Goal: Task Accomplishment & Management: Use online tool/utility

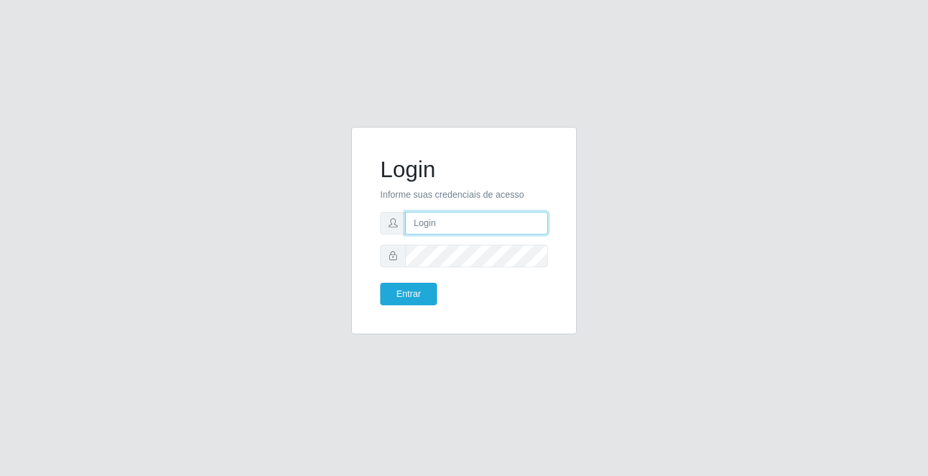
click at [456, 227] on input "text" at bounding box center [477, 223] width 142 height 23
type input "[PERSON_NAME]"
click at [380, 283] on button "Entrar" at bounding box center [408, 294] width 57 height 23
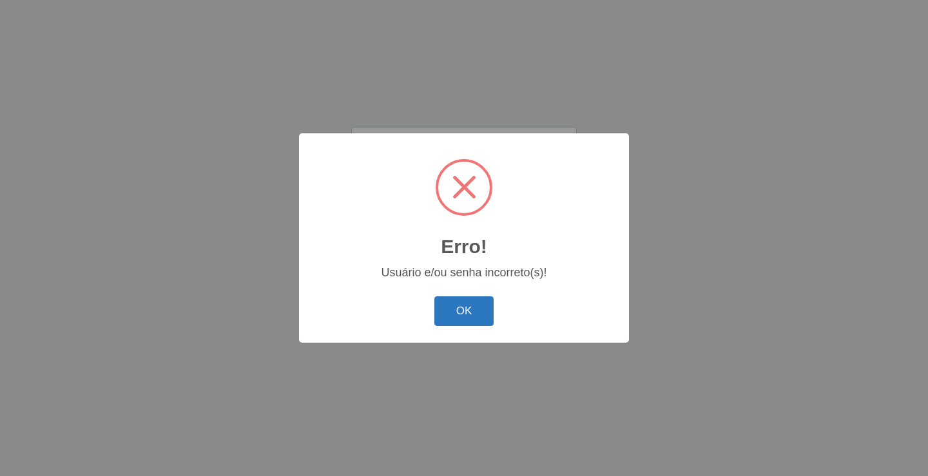
click at [468, 308] on button "OK" at bounding box center [465, 312] width 60 height 30
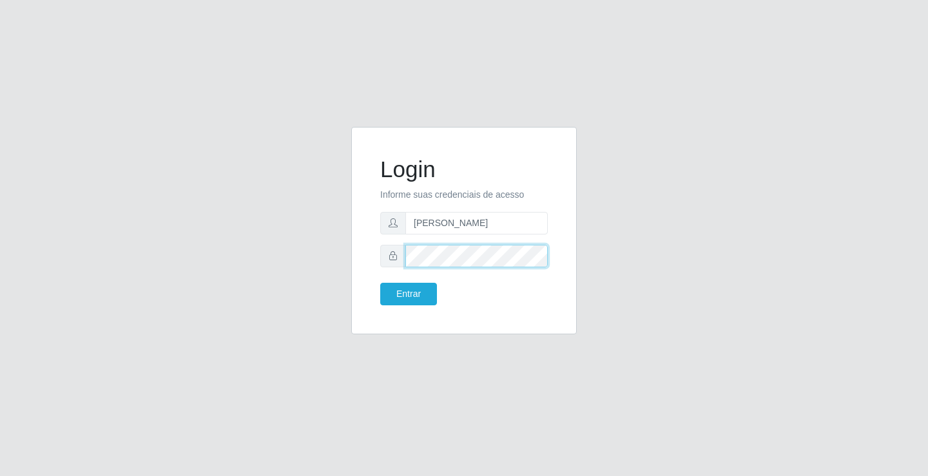
click at [331, 262] on div "Login Informe suas credenciais de acesso [PERSON_NAME] Entrar" at bounding box center [464, 238] width 735 height 223
click at [380, 283] on button "Entrar" at bounding box center [408, 294] width 57 height 23
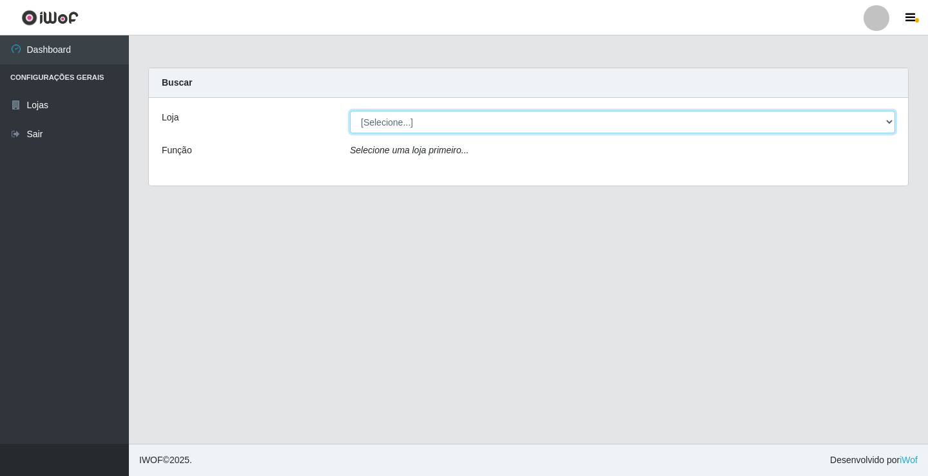
drag, startPoint x: 420, startPoint y: 122, endPoint x: 428, endPoint y: 133, distance: 12.9
click at [420, 122] on select "[Selecione...] Ideal - Conceição" at bounding box center [622, 122] width 545 height 23
select select "231"
click at [350, 111] on select "[Selecione...] Ideal - Conceição" at bounding box center [622, 122] width 545 height 23
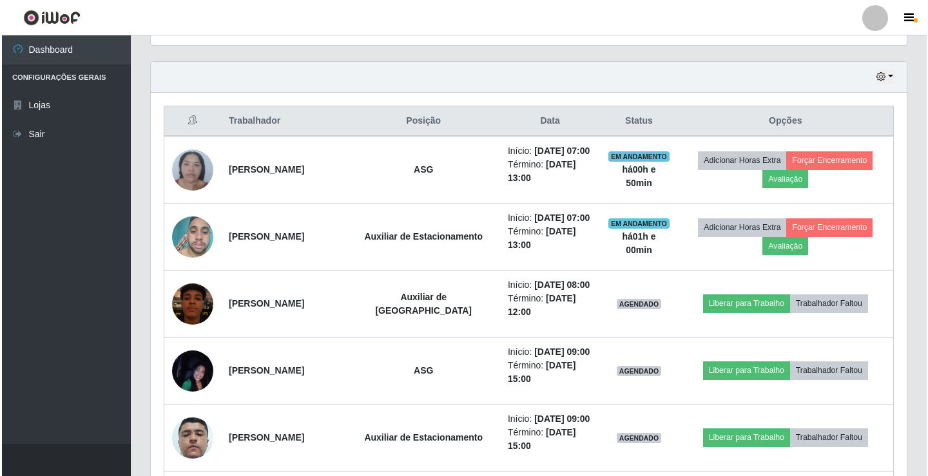
scroll to position [451, 0]
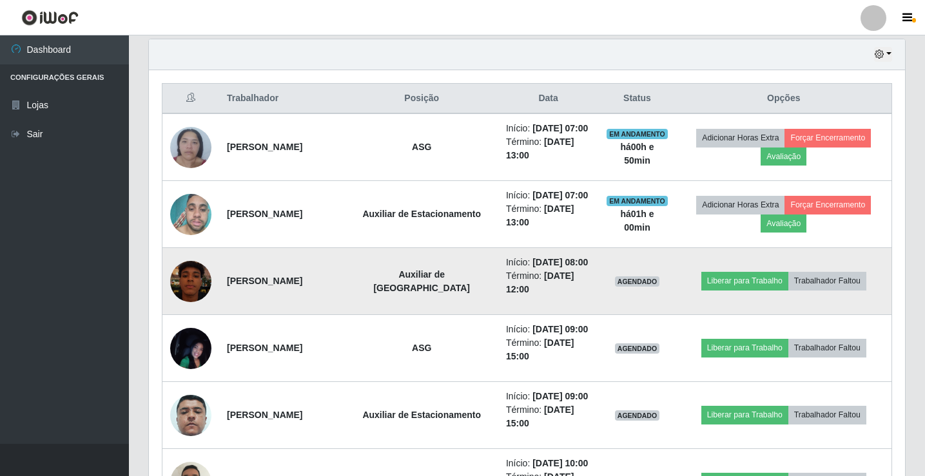
click at [199, 315] on img at bounding box center [190, 281] width 41 height 73
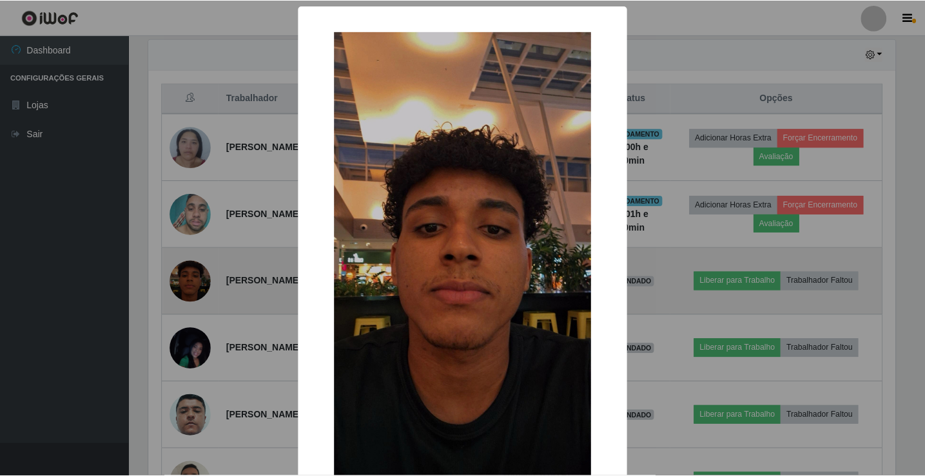
scroll to position [268, 750]
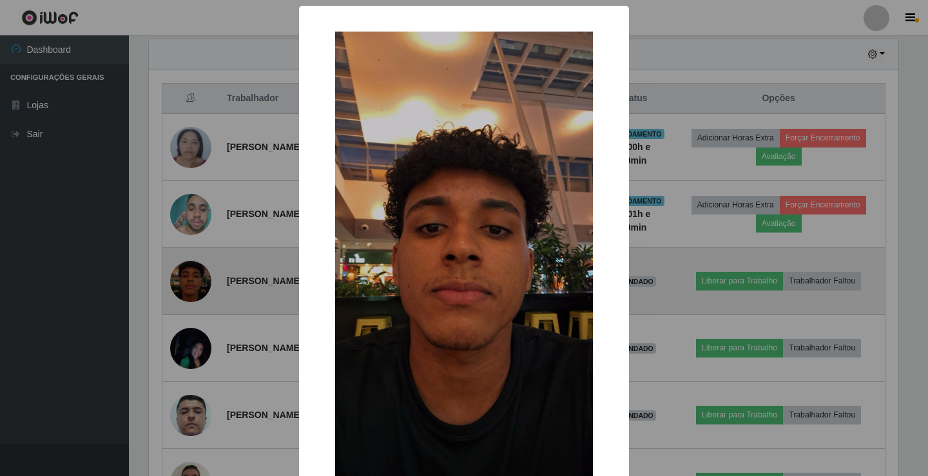
click at [199, 315] on div "× OK Cancel" at bounding box center [464, 238] width 928 height 476
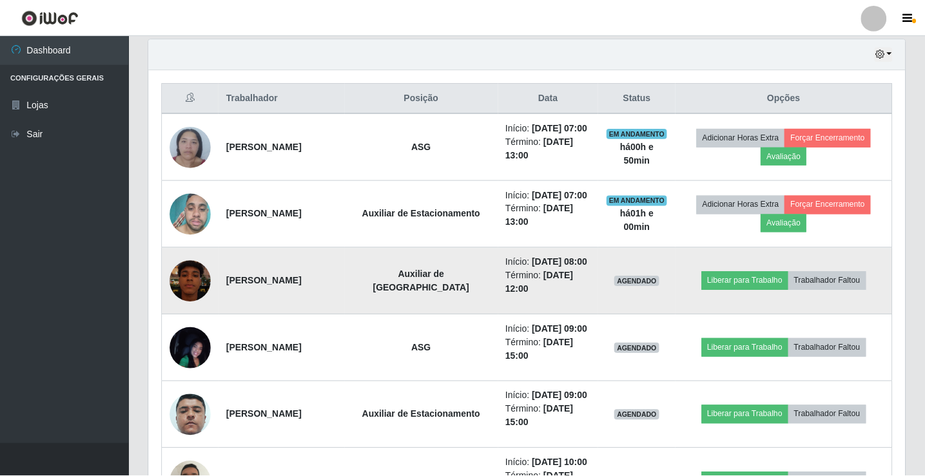
scroll to position [268, 756]
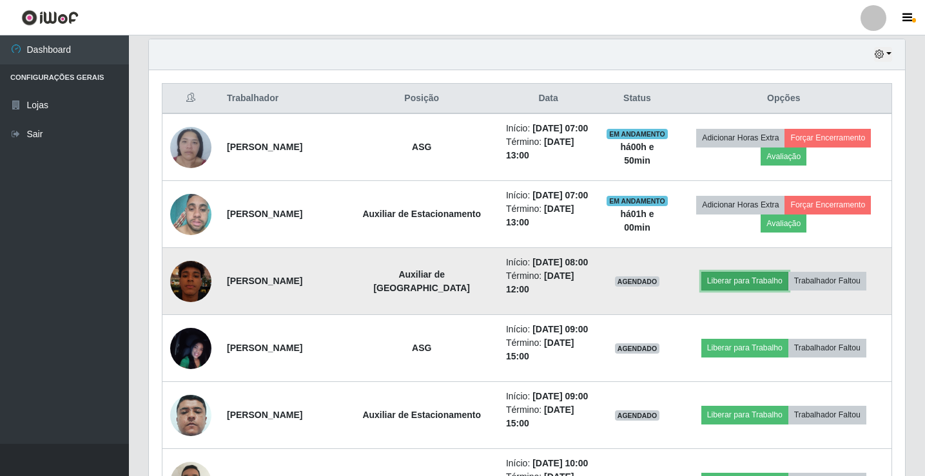
click at [723, 290] on button "Liberar para Trabalho" at bounding box center [744, 281] width 87 height 18
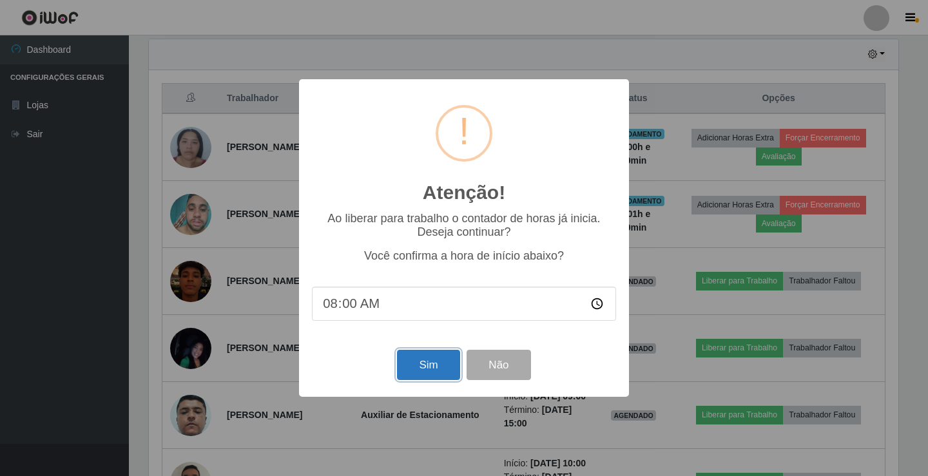
click at [424, 377] on button "Sim" at bounding box center [428, 365] width 63 height 30
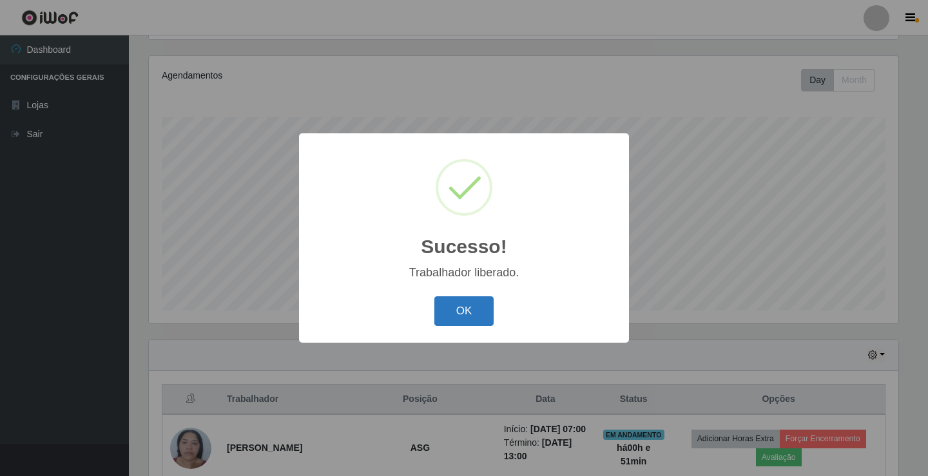
click at [450, 313] on button "OK" at bounding box center [465, 312] width 60 height 30
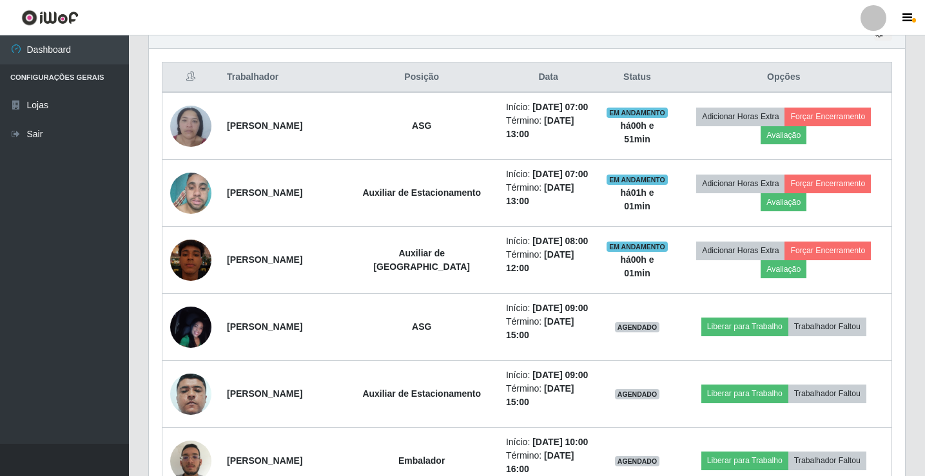
scroll to position [537, 0]
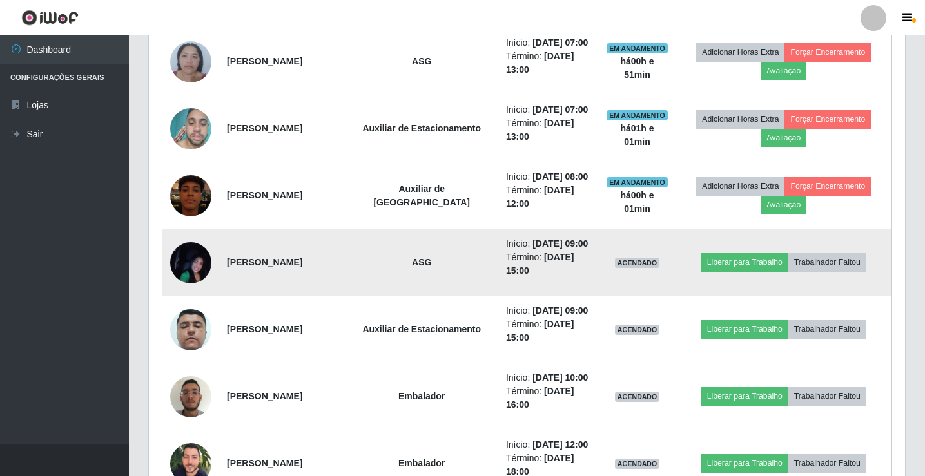
click at [177, 308] on img at bounding box center [190, 263] width 41 height 92
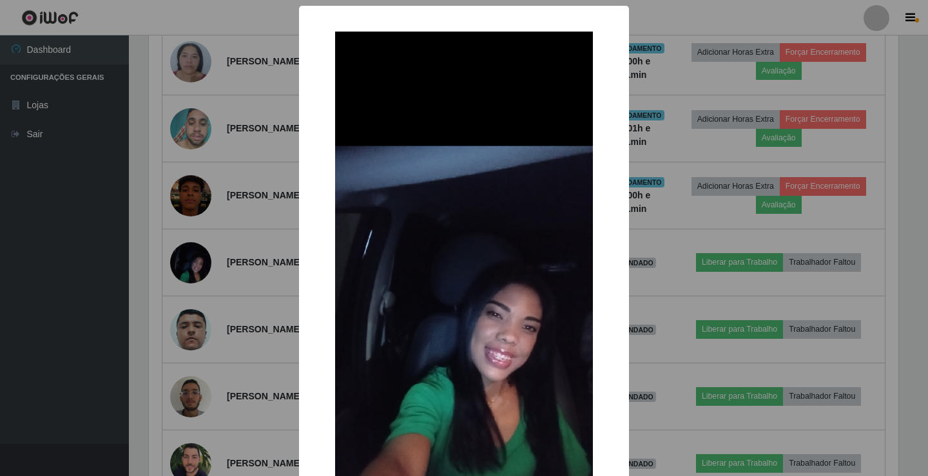
click at [701, 28] on div "× OK Cancel" at bounding box center [464, 238] width 928 height 476
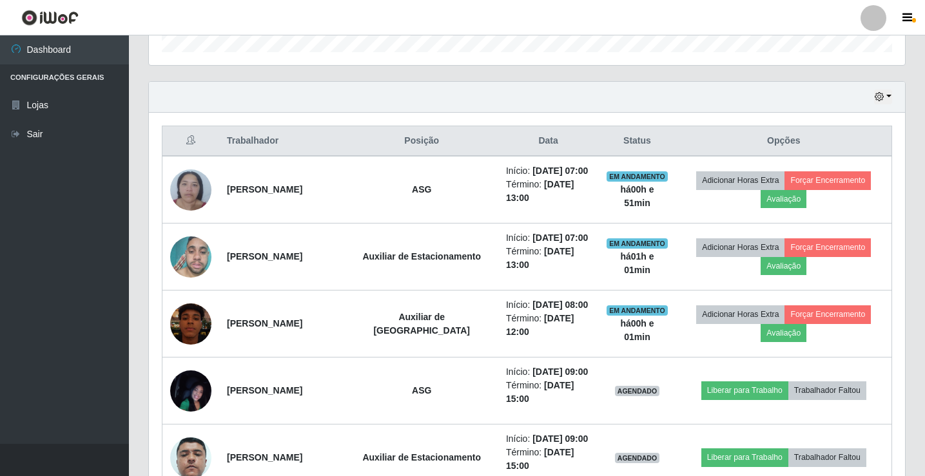
scroll to position [408, 0]
click at [870, 22] on div at bounding box center [874, 18] width 26 height 26
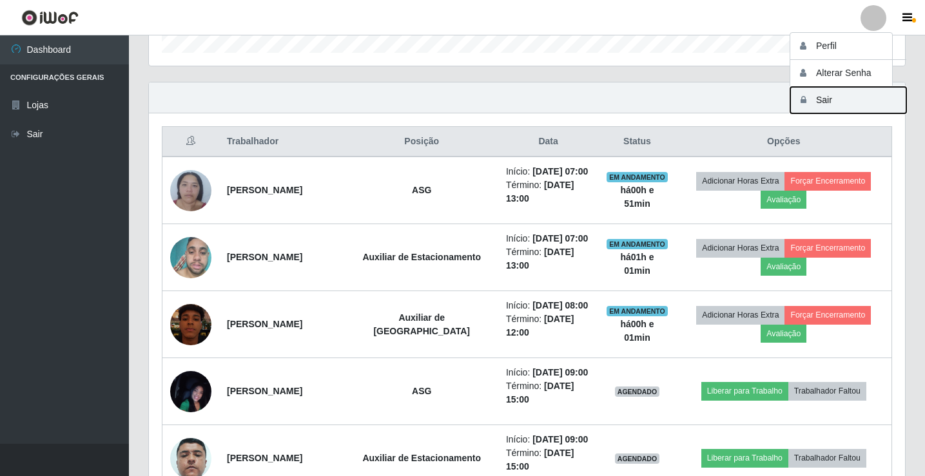
click at [860, 101] on button "Sair" at bounding box center [848, 100] width 116 height 26
